Goal: Information Seeking & Learning: Learn about a topic

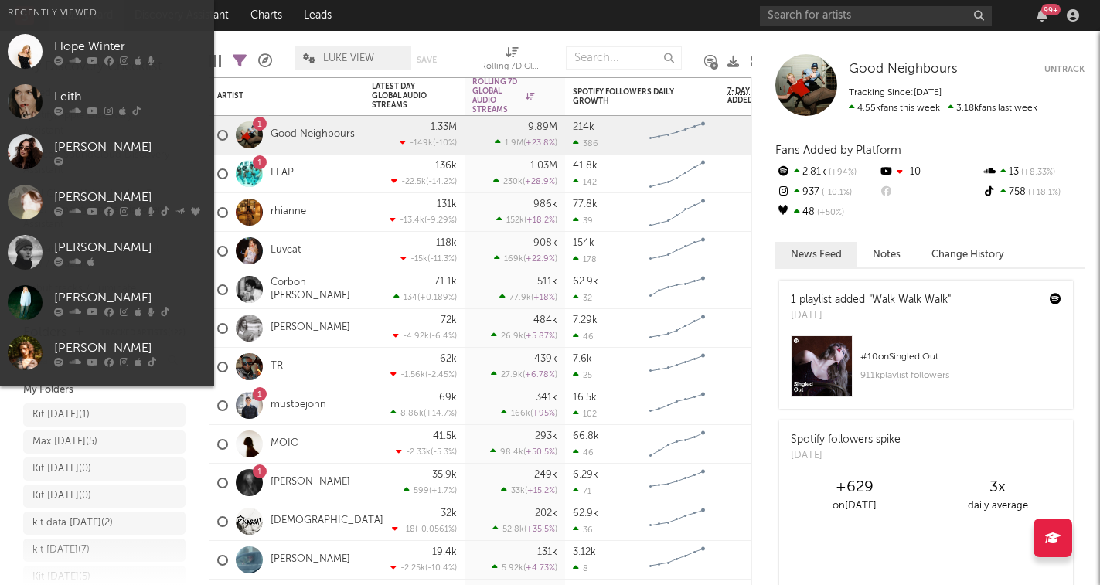
click at [883, 22] on input "text" at bounding box center [876, 15] width 232 height 19
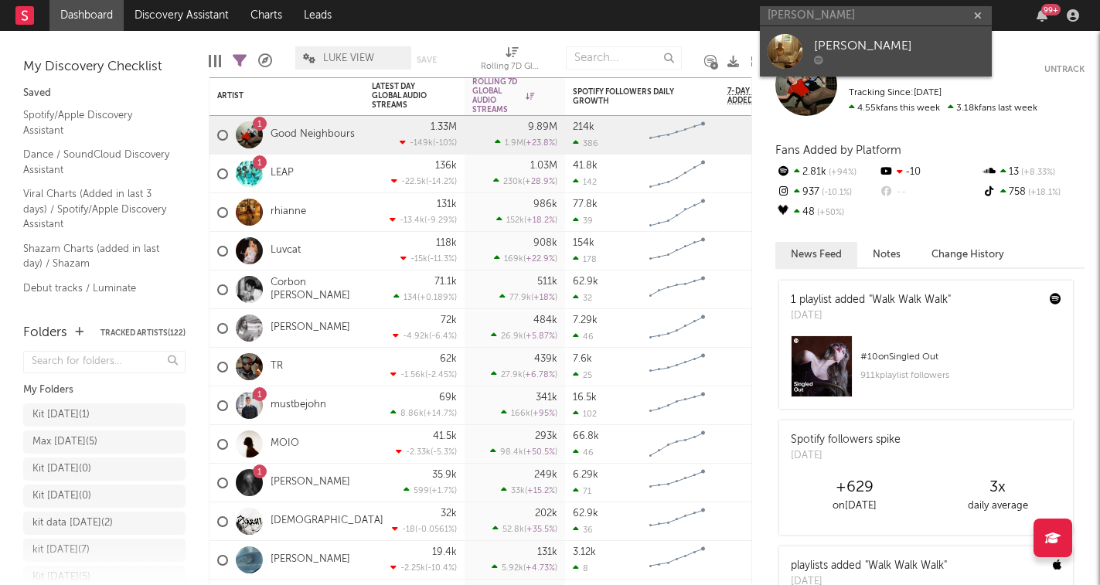
type input "[PERSON_NAME]"
click at [884, 50] on div "[PERSON_NAME]" at bounding box center [899, 46] width 170 height 19
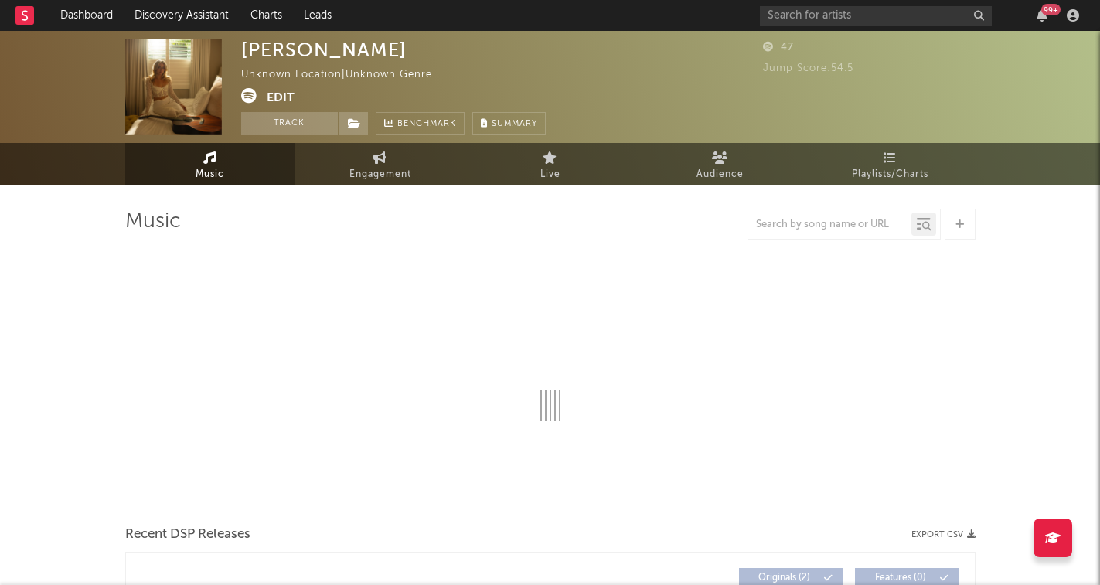
select select "1w"
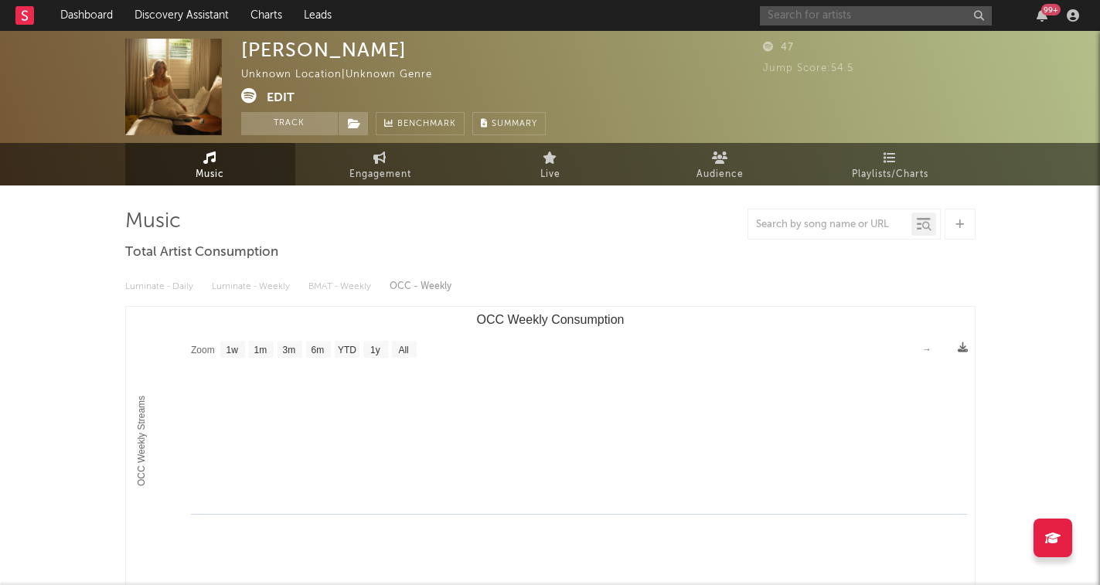
click at [813, 9] on input "text" at bounding box center [876, 15] width 232 height 19
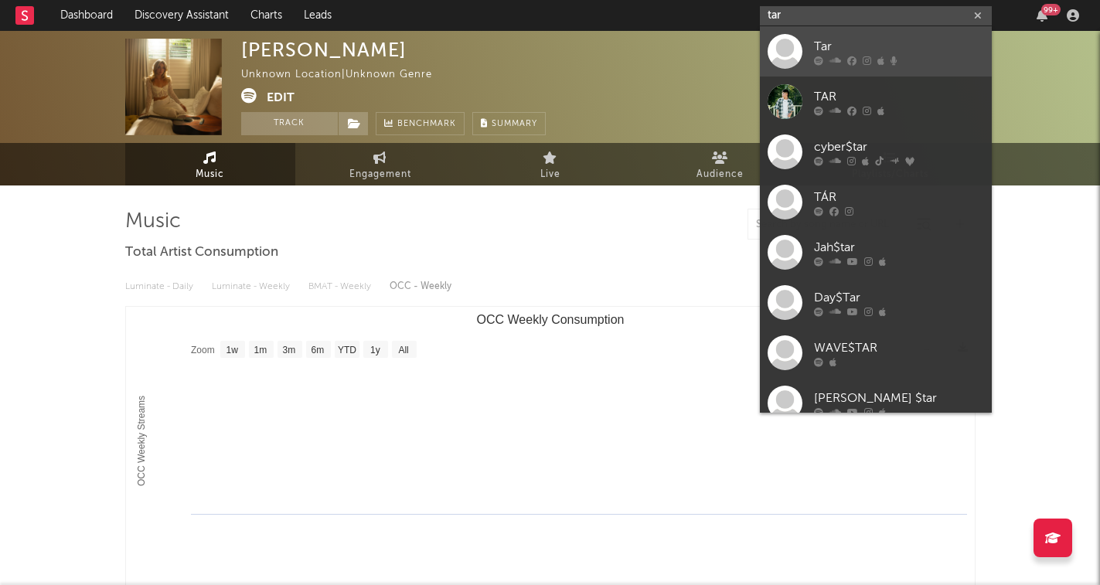
type input "tari"
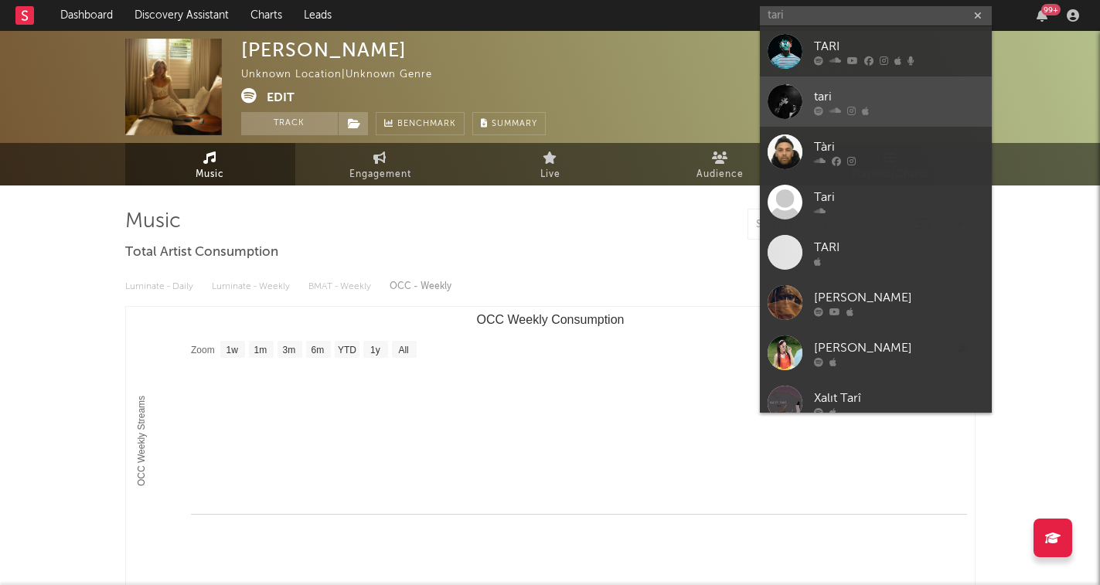
click at [901, 93] on div "tari" at bounding box center [899, 96] width 170 height 19
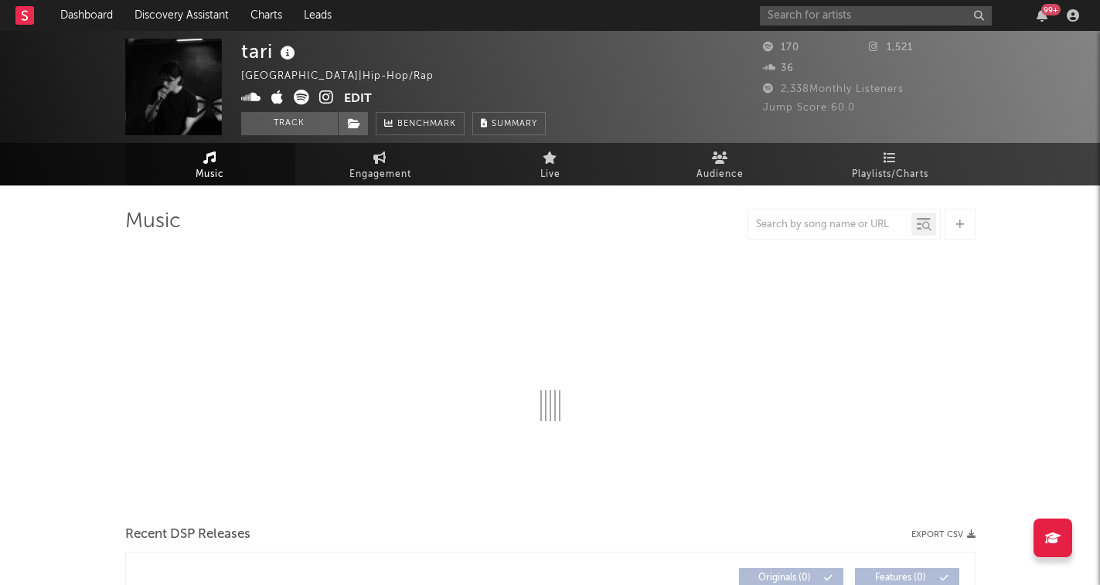
select select "1w"
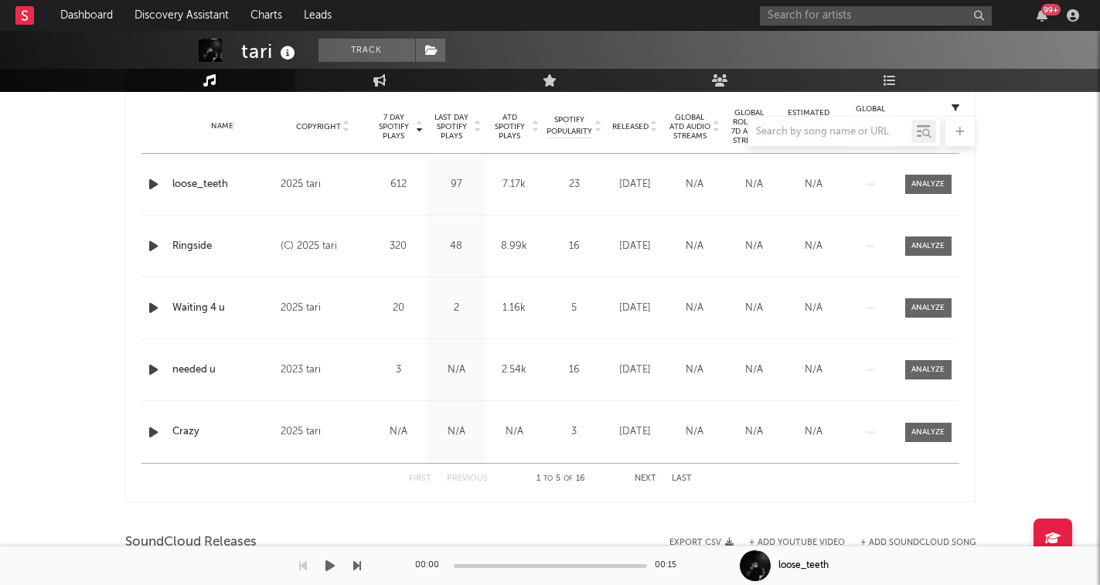
scroll to position [617, 0]
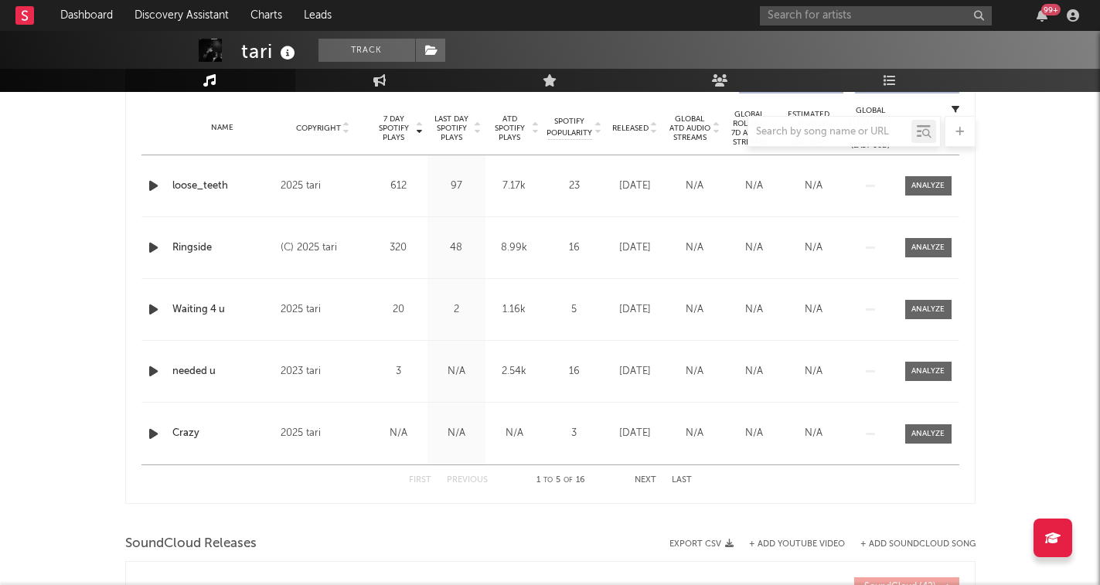
click at [652, 127] on div at bounding box center [550, 131] width 850 height 31
click at [653, 127] on div at bounding box center [550, 131] width 850 height 31
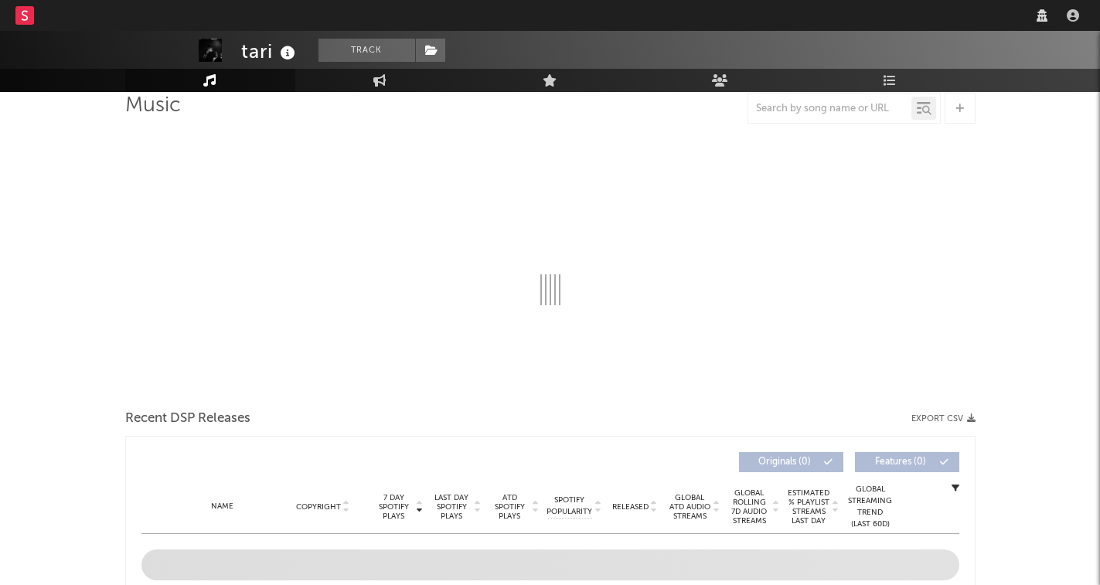
select select "1w"
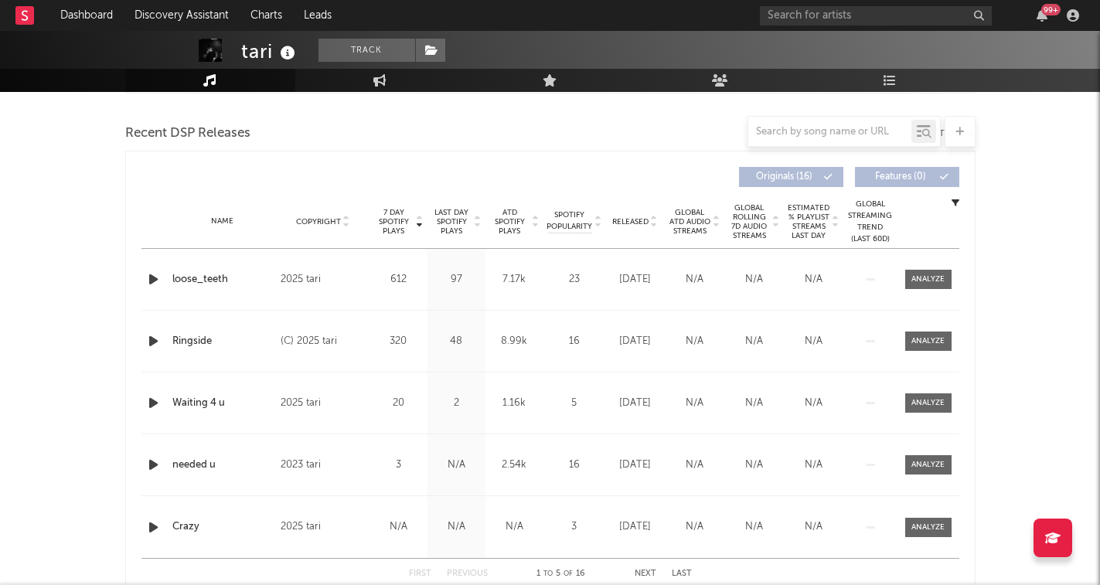
scroll to position [512, 0]
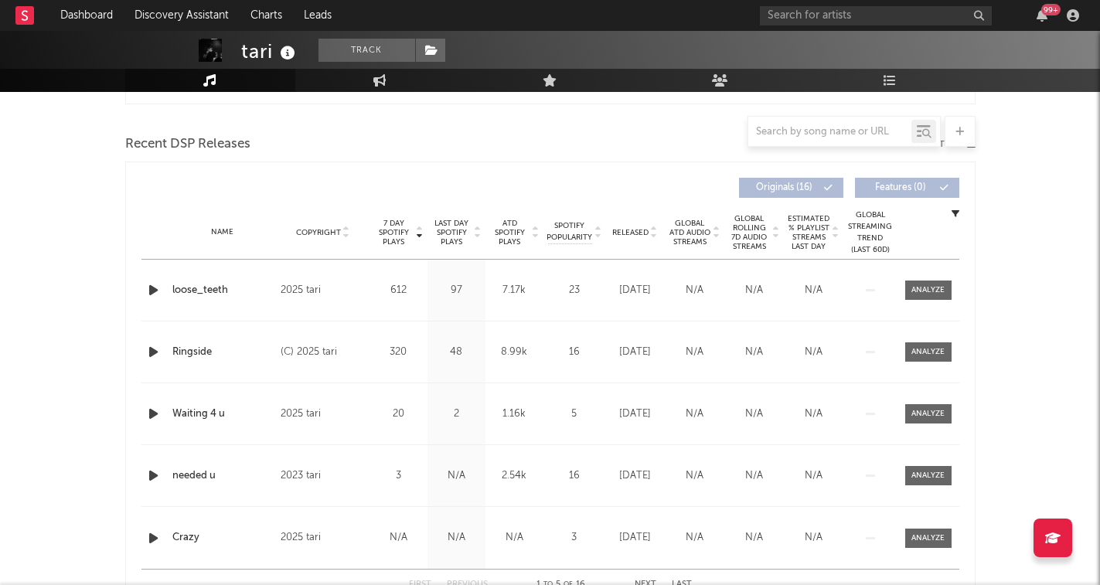
click at [649, 230] on div at bounding box center [653, 232] width 9 height 12
click at [842, 22] on input "text" at bounding box center [876, 15] width 232 height 19
type input "jia*"
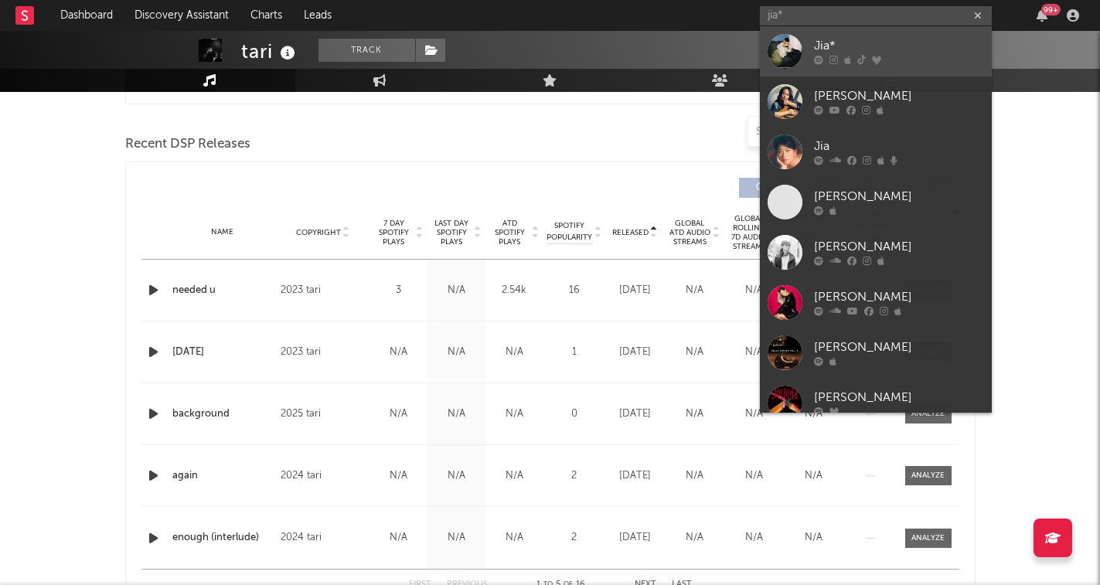
click at [877, 45] on div "Jia*" at bounding box center [899, 46] width 170 height 19
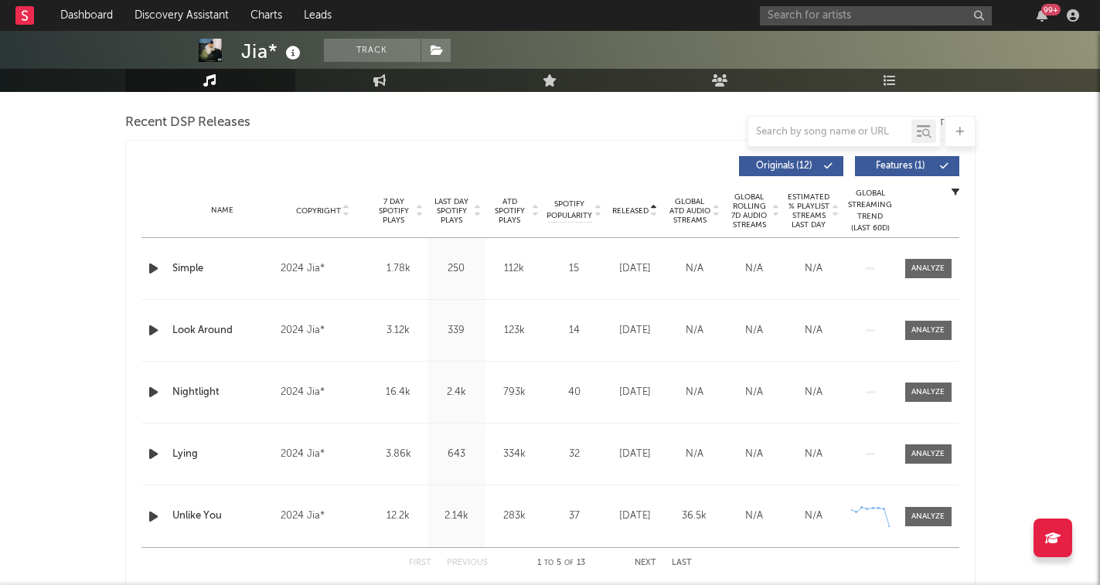
scroll to position [408, 0]
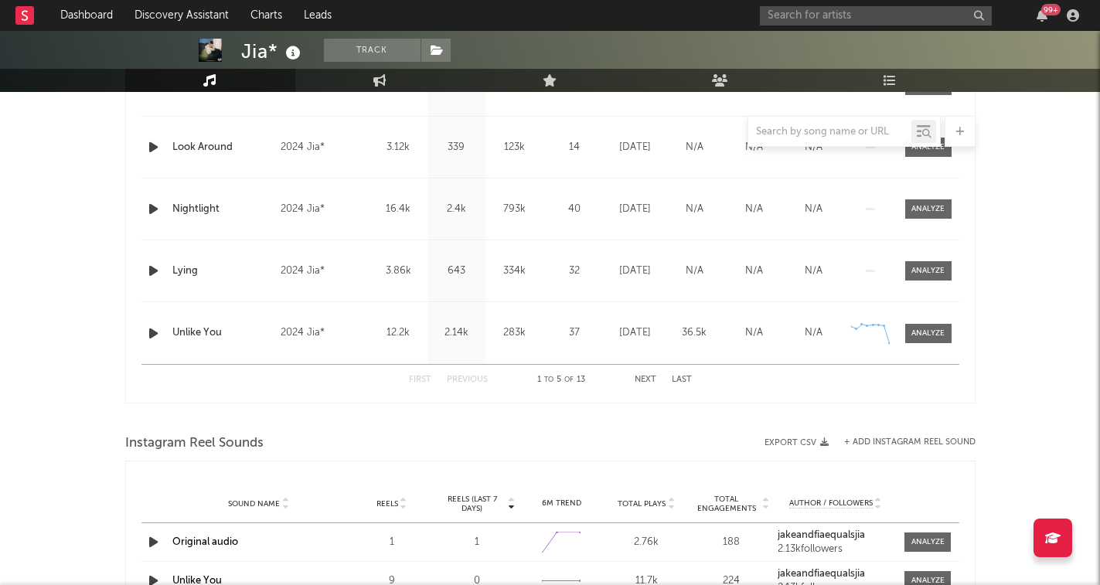
select select "6m"
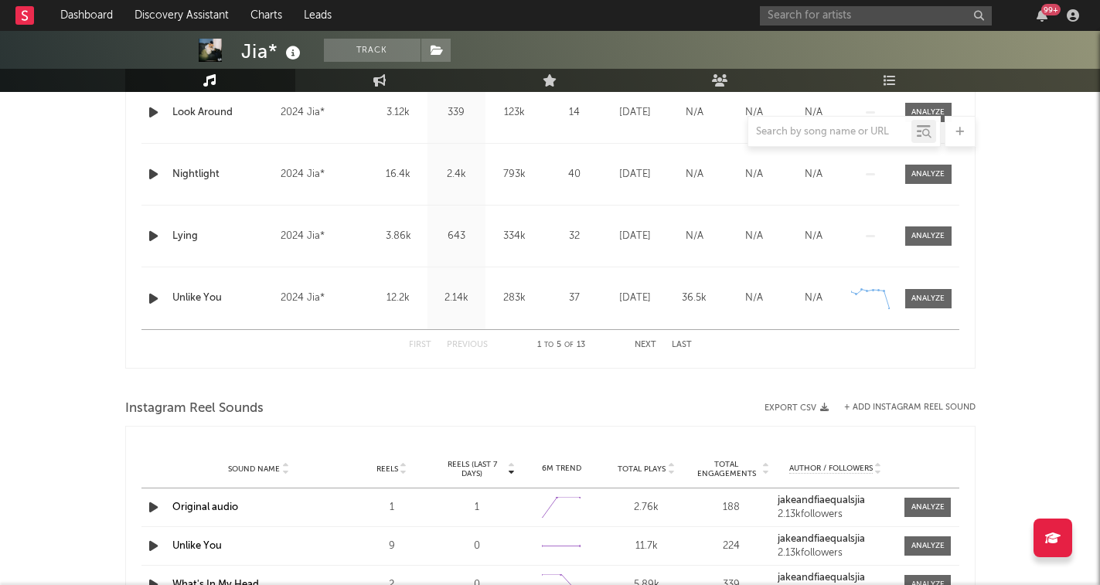
scroll to position [590, 0]
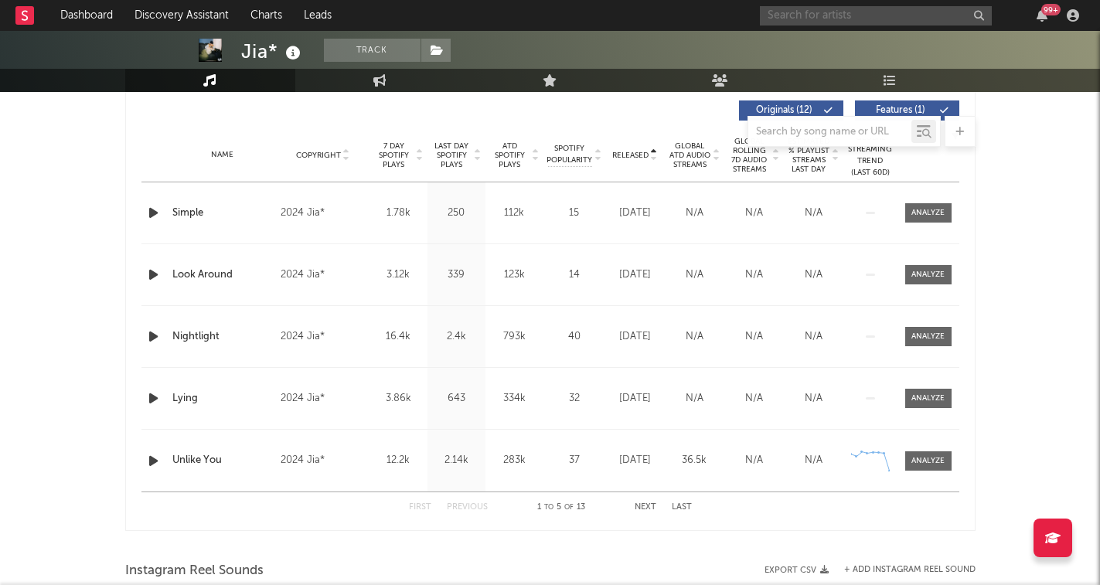
click at [803, 18] on input "text" at bounding box center [876, 15] width 232 height 19
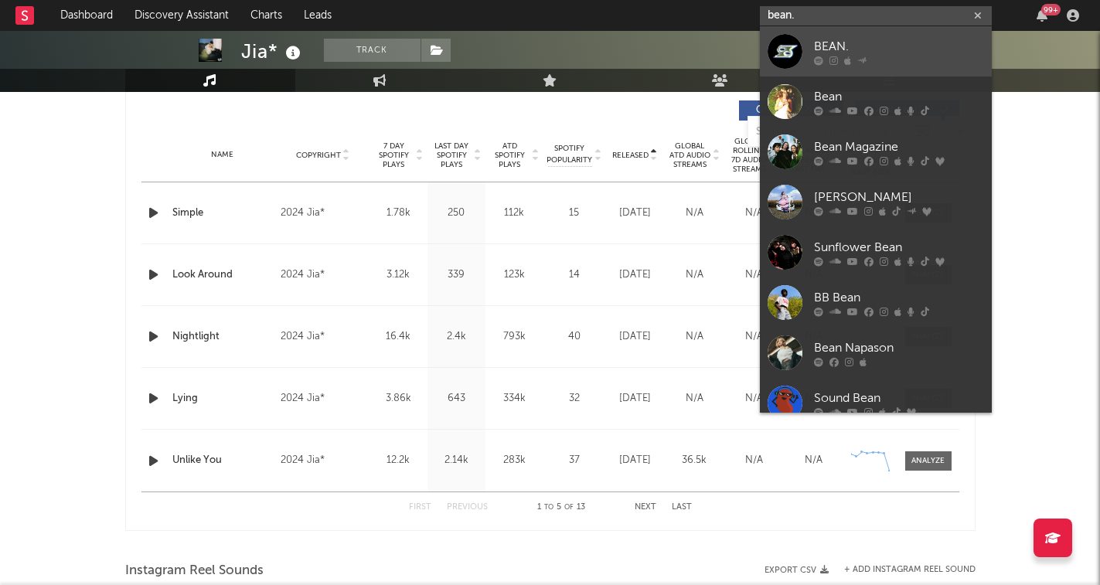
type input "bean."
click at [870, 40] on div "BEAN." at bounding box center [899, 46] width 170 height 19
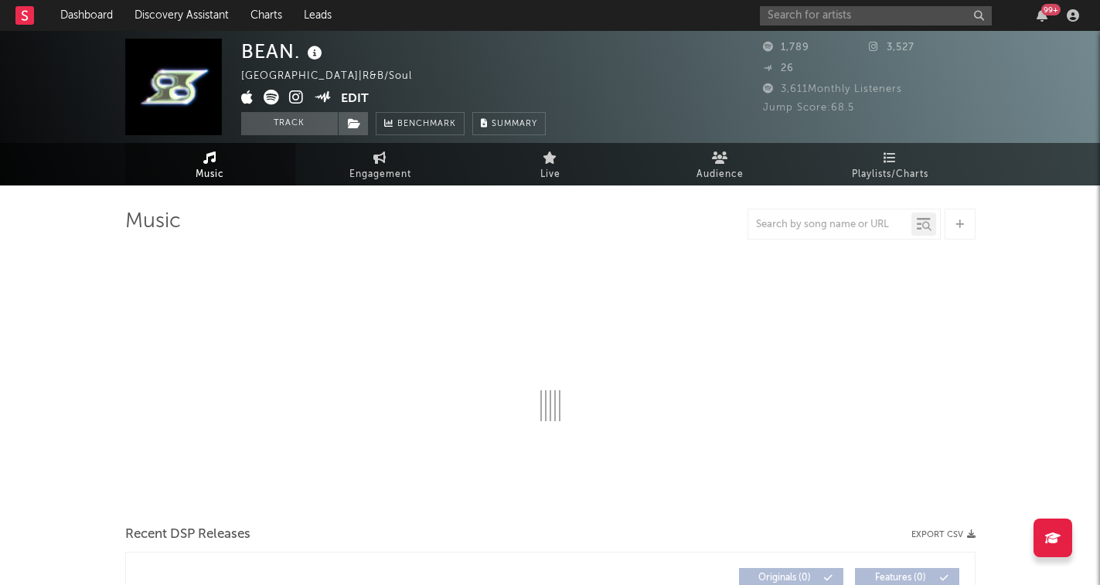
select select "1w"
